Goal: Task Accomplishment & Management: Use online tool/utility

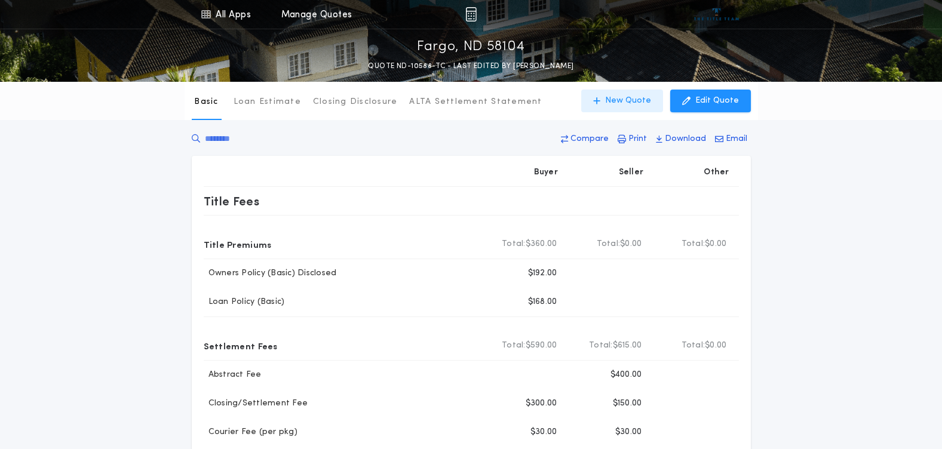
click at [645, 99] on p "New Quote" at bounding box center [628, 101] width 46 height 12
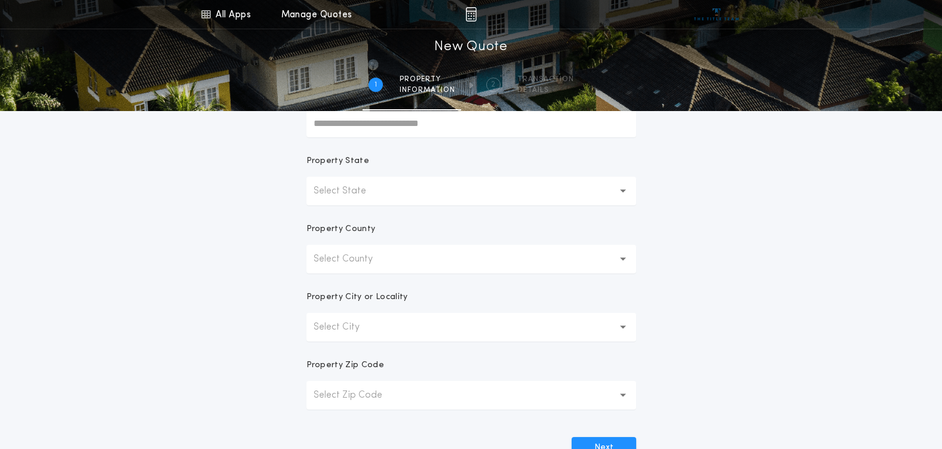
scroll to position [179, 0]
click at [363, 193] on p "Select State" at bounding box center [350, 190] width 72 height 14
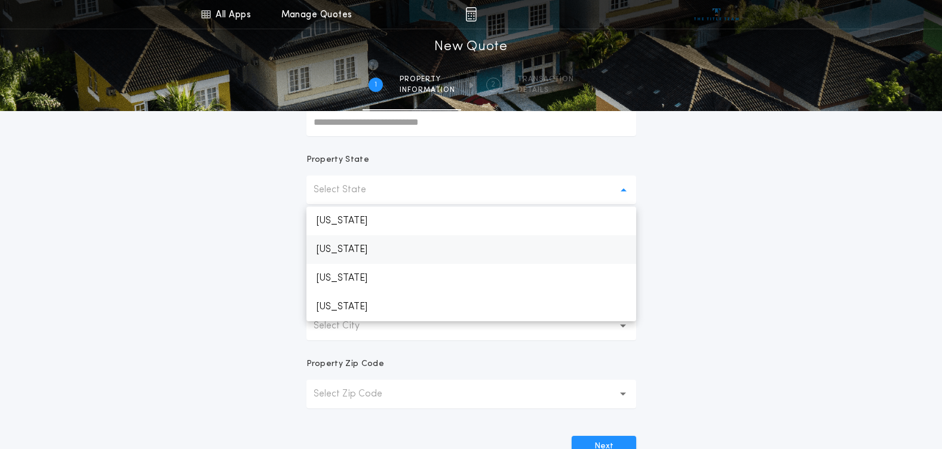
click at [347, 227] on p "[US_STATE]" at bounding box center [471, 221] width 330 height 29
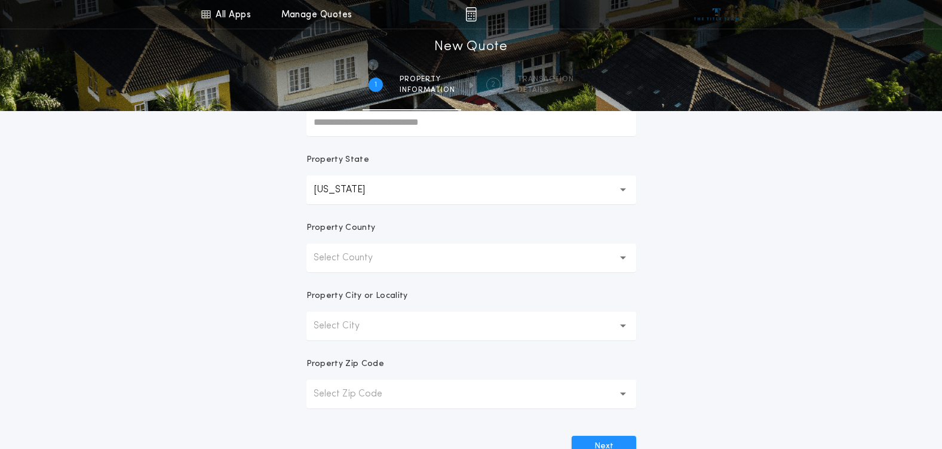
click at [372, 260] on p "Select County" at bounding box center [353, 258] width 78 height 14
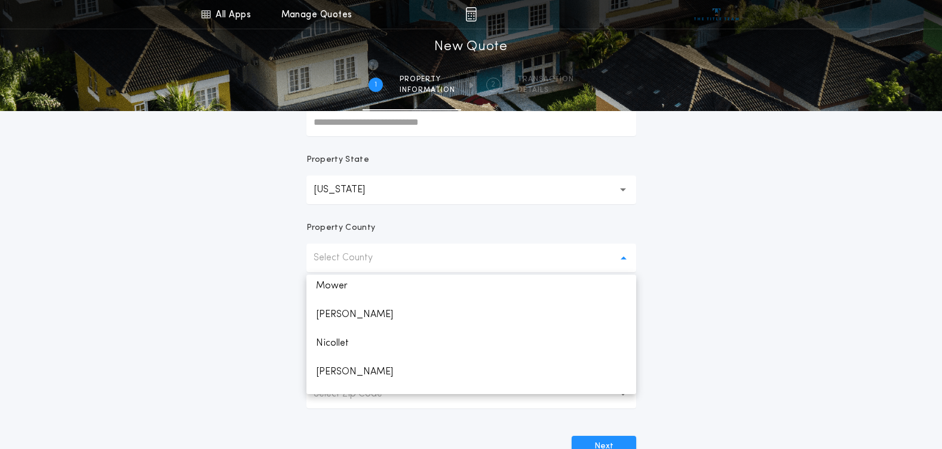
scroll to position [1553, 0]
click at [344, 315] on p "Otter Tail" at bounding box center [471, 313] width 330 height 29
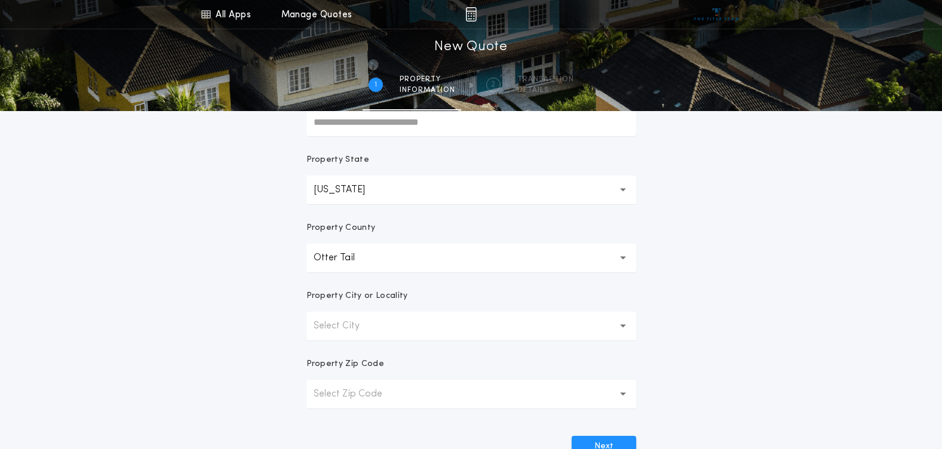
click at [365, 327] on p "Select City" at bounding box center [346, 326] width 65 height 14
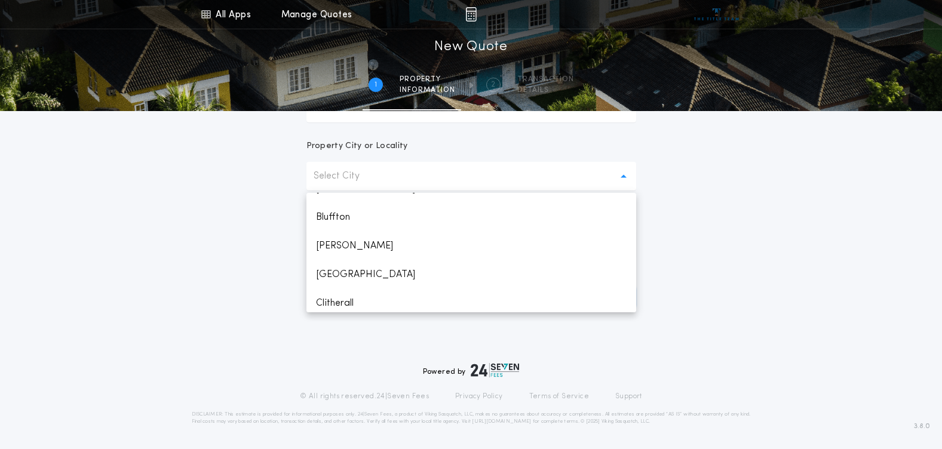
scroll to position [239, 0]
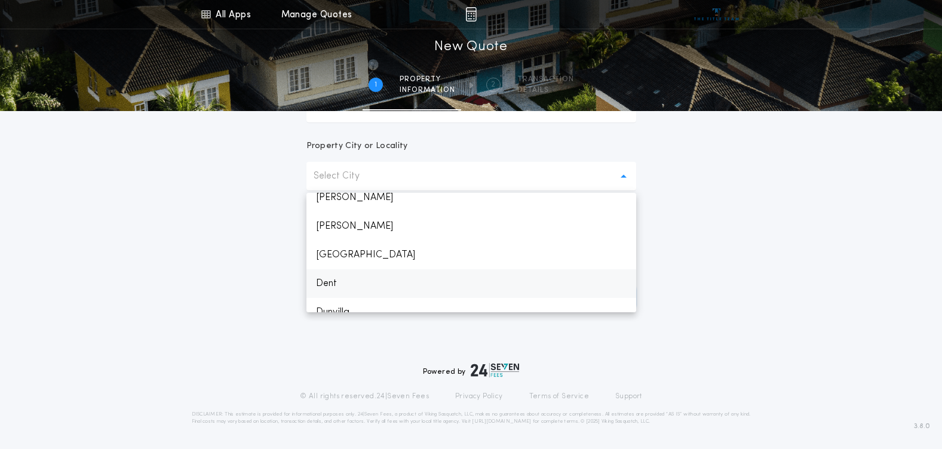
click at [332, 280] on p "Dent" at bounding box center [471, 283] width 330 height 29
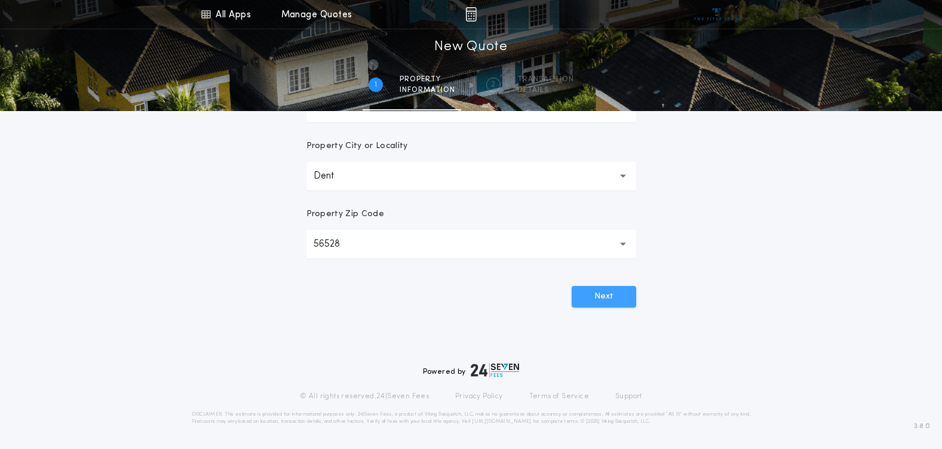
click at [590, 298] on button "Next" at bounding box center [604, 297] width 65 height 22
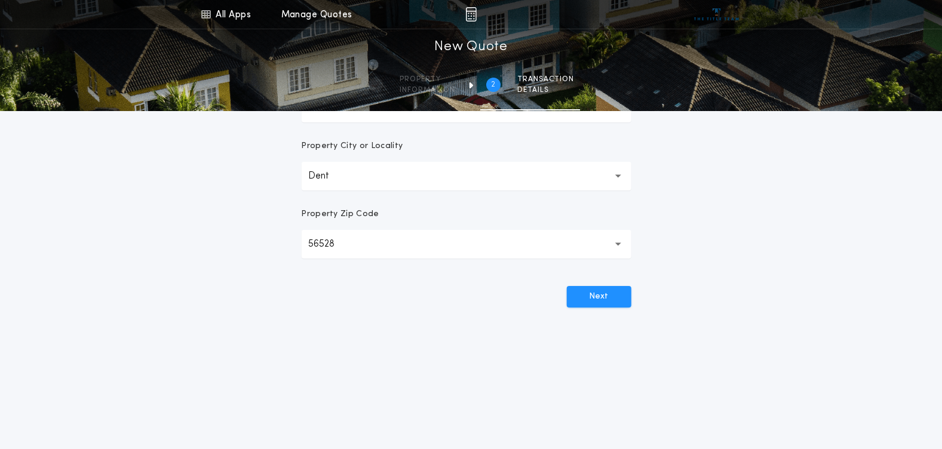
scroll to position [0, 0]
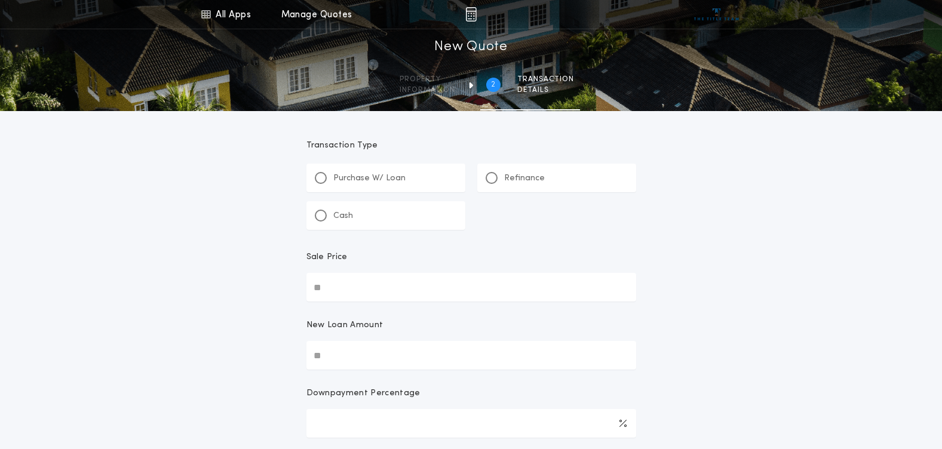
click at [517, 177] on p "Refinance" at bounding box center [524, 179] width 41 height 12
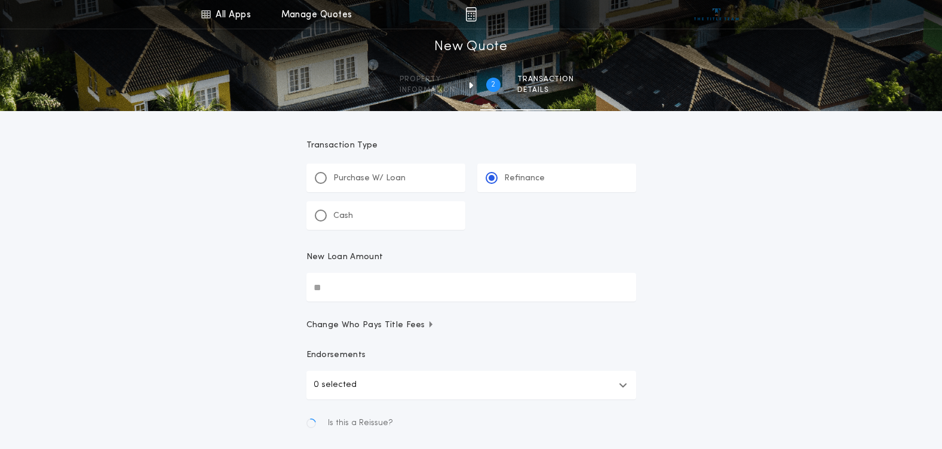
click at [363, 298] on input "New Loan Amount" at bounding box center [471, 287] width 330 height 29
type input "*******"
click at [578, 434] on button "Create Quote" at bounding box center [584, 438] width 105 height 22
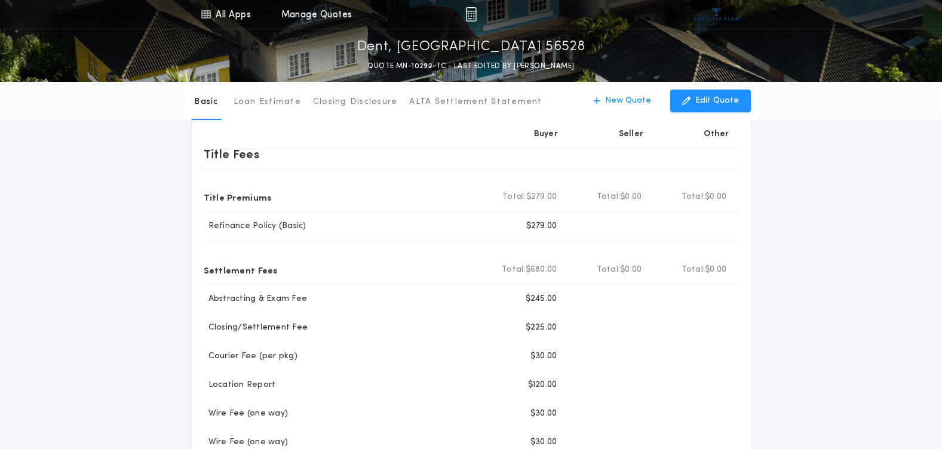
scroll to position [119, 0]
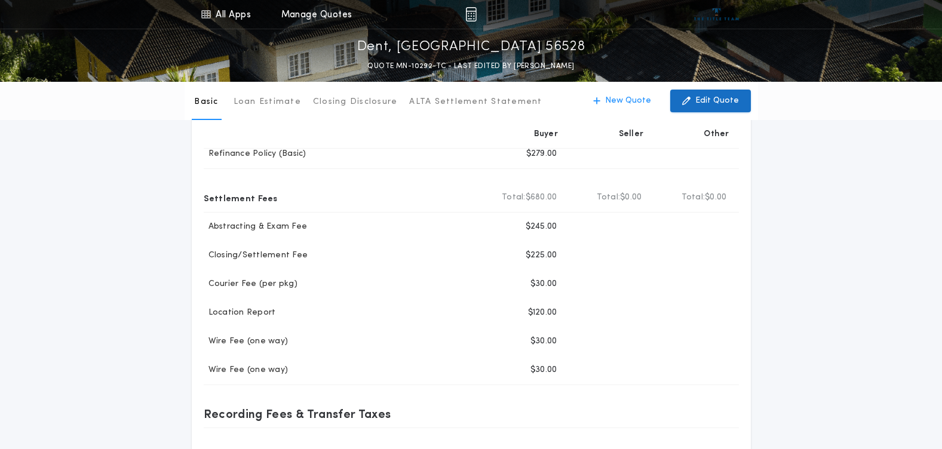
click at [712, 99] on p "Edit Quote" at bounding box center [717, 101] width 44 height 12
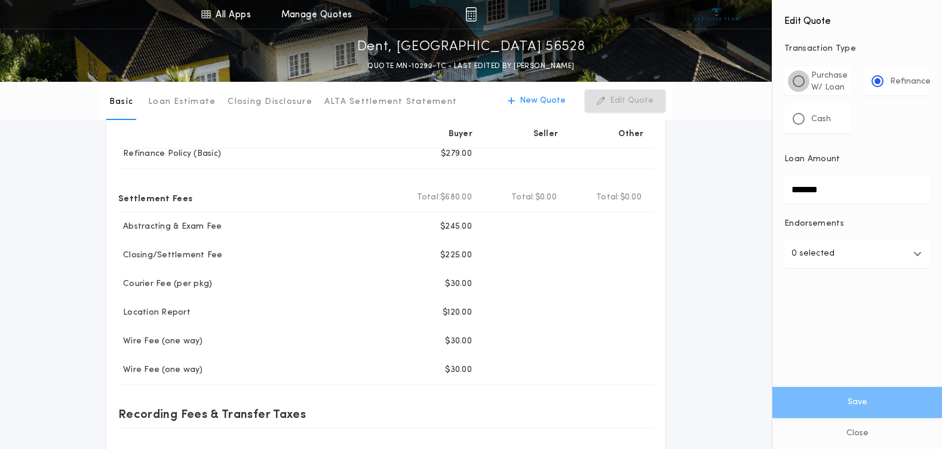
click at [798, 79] on div at bounding box center [799, 81] width 6 height 6
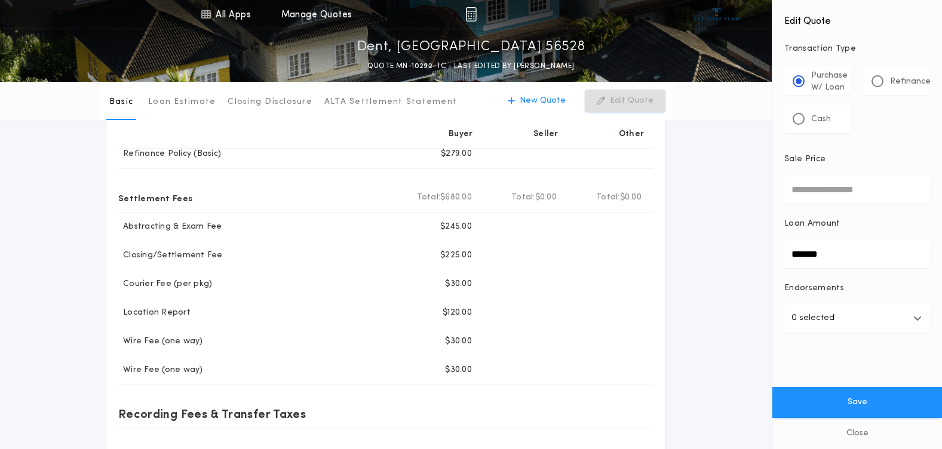
click at [820, 188] on input "Sale Price" at bounding box center [857, 189] width 146 height 29
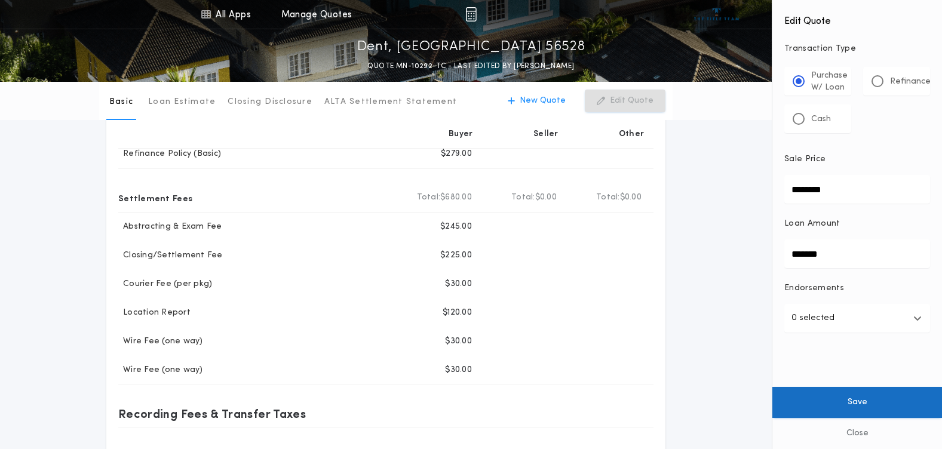
click at [842, 407] on button "Save" at bounding box center [857, 402] width 170 height 31
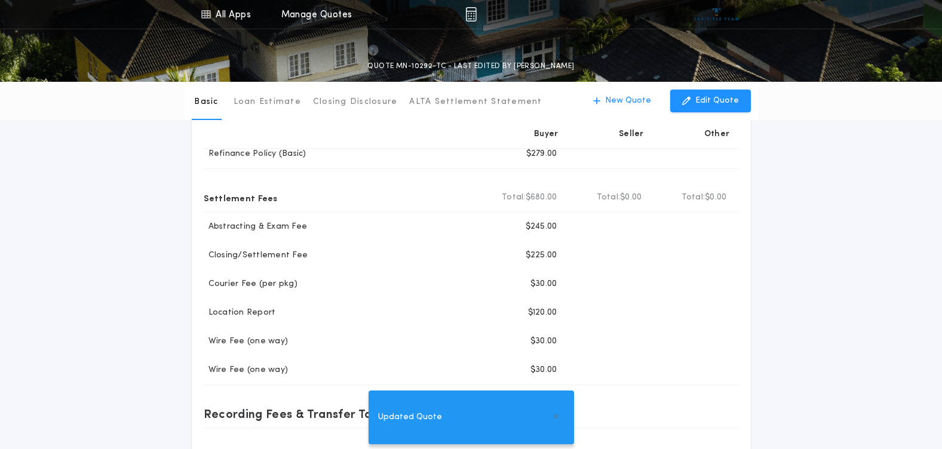
type input "********"
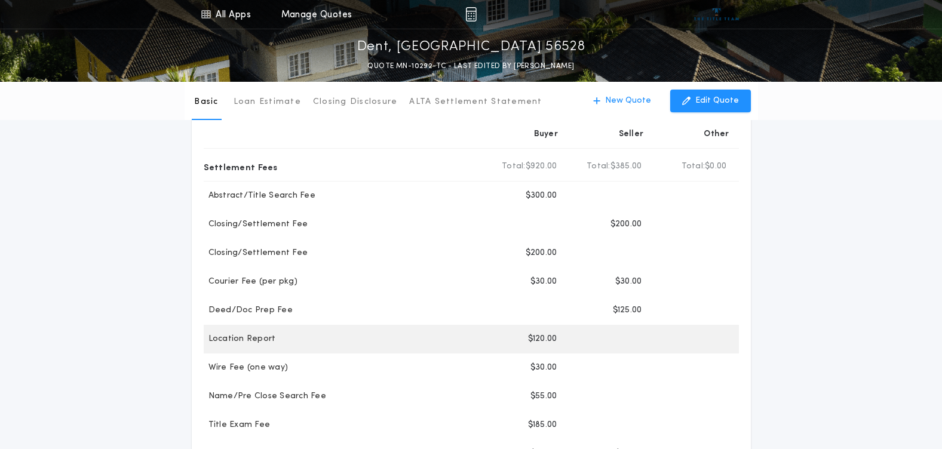
scroll to position [358, 0]
